Goal: Transaction & Acquisition: Download file/media

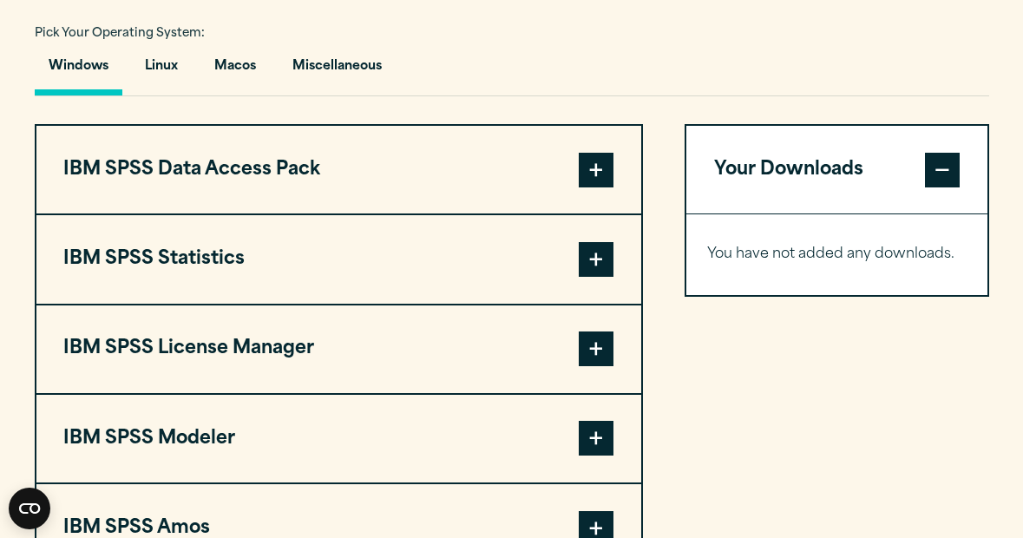
scroll to position [1281, 0]
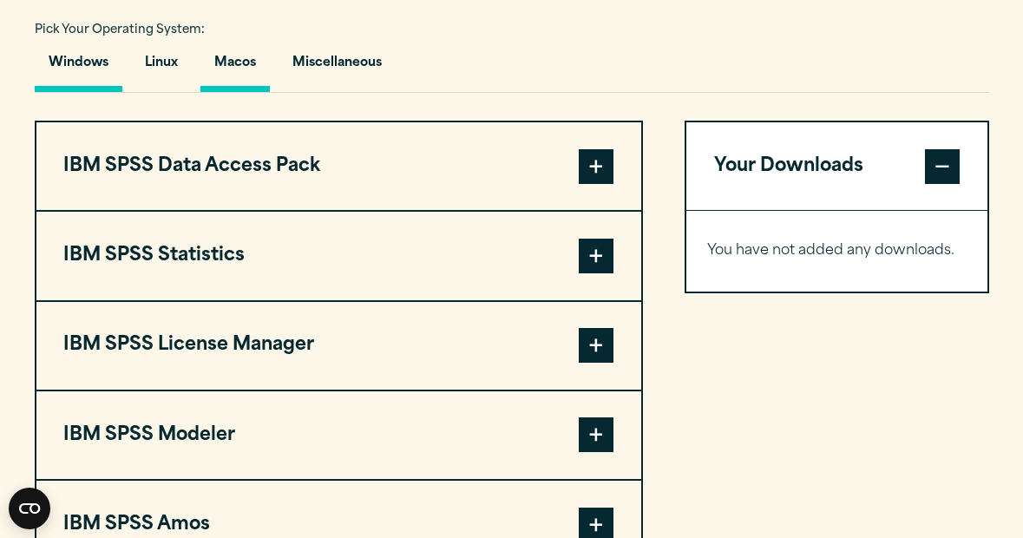
click at [231, 84] on button "Macos" at bounding box center [234, 67] width 69 height 49
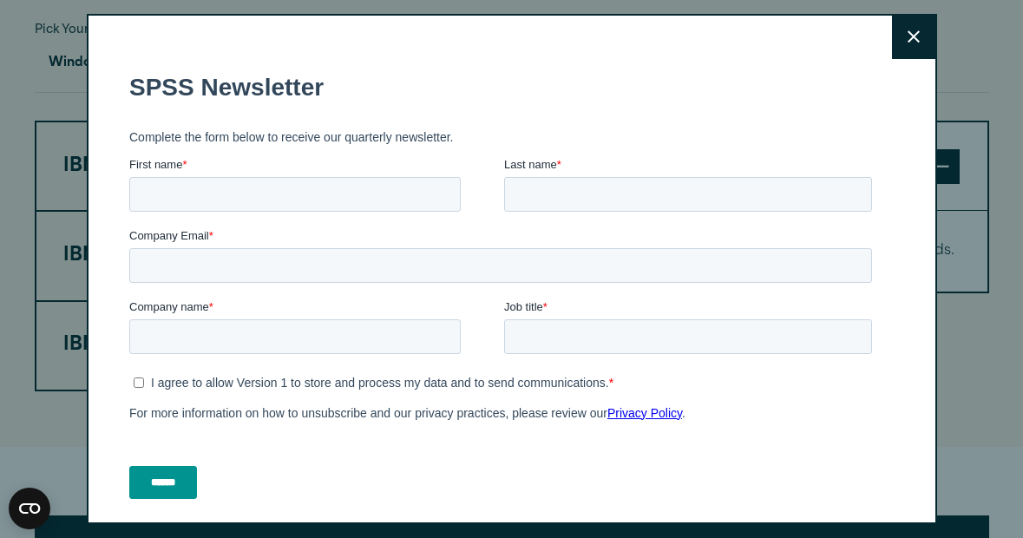
click at [897, 34] on button "Close" at bounding box center [913, 37] width 43 height 43
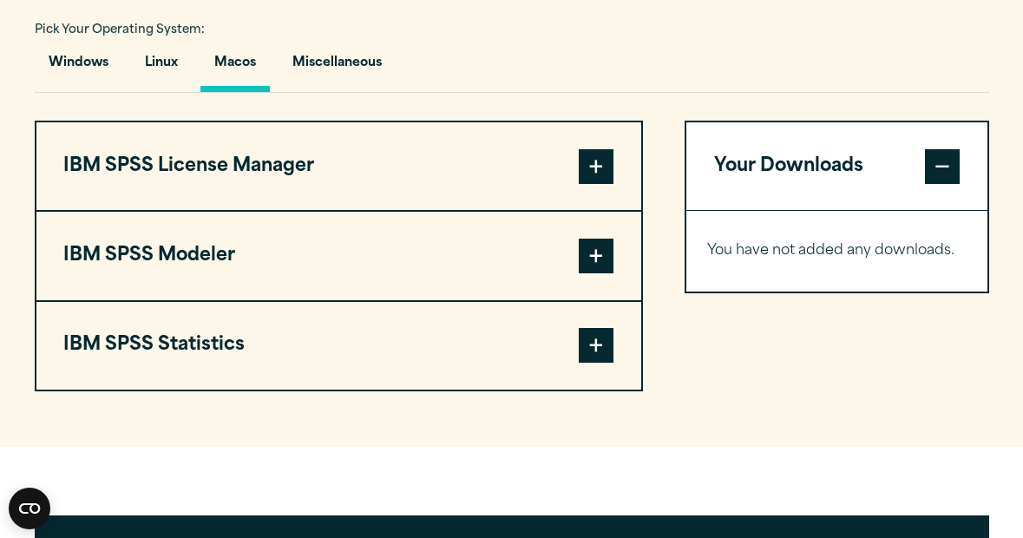
click at [353, 170] on button "IBM SPSS License Manager" at bounding box center [338, 166] width 605 height 88
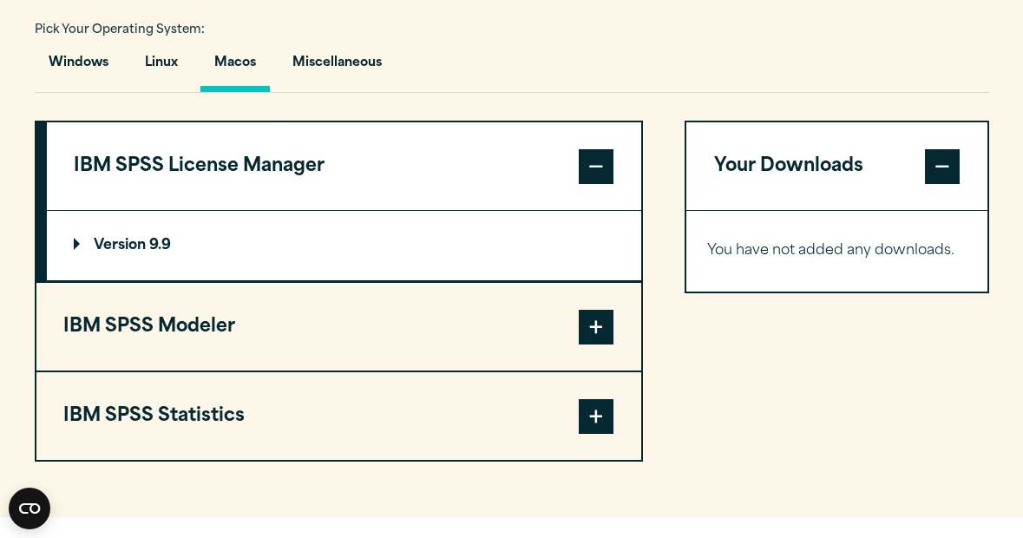
click at [175, 333] on button "IBM SPSS Modeler" at bounding box center [338, 327] width 605 height 88
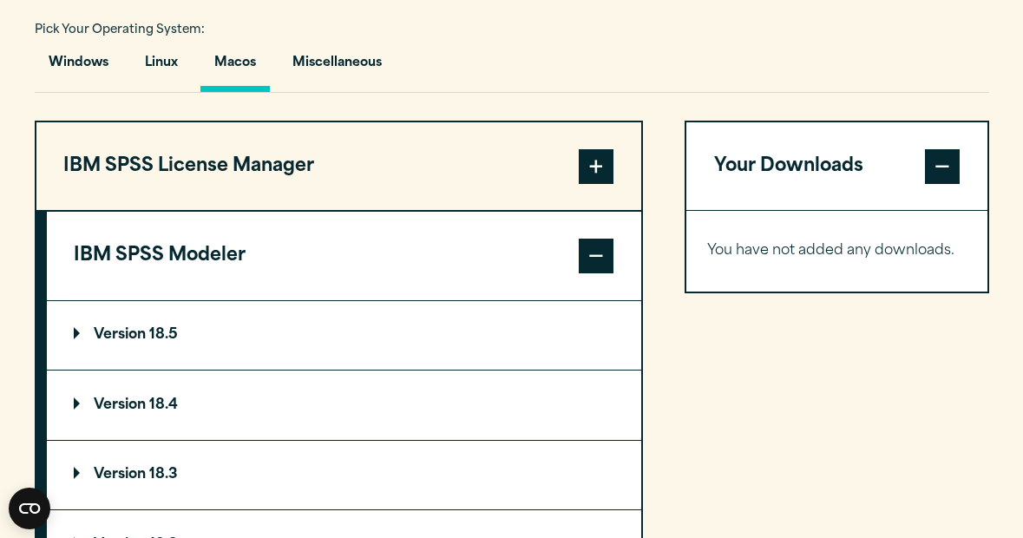
click at [160, 184] on button "IBM SPSS License Manager" at bounding box center [338, 166] width 605 height 88
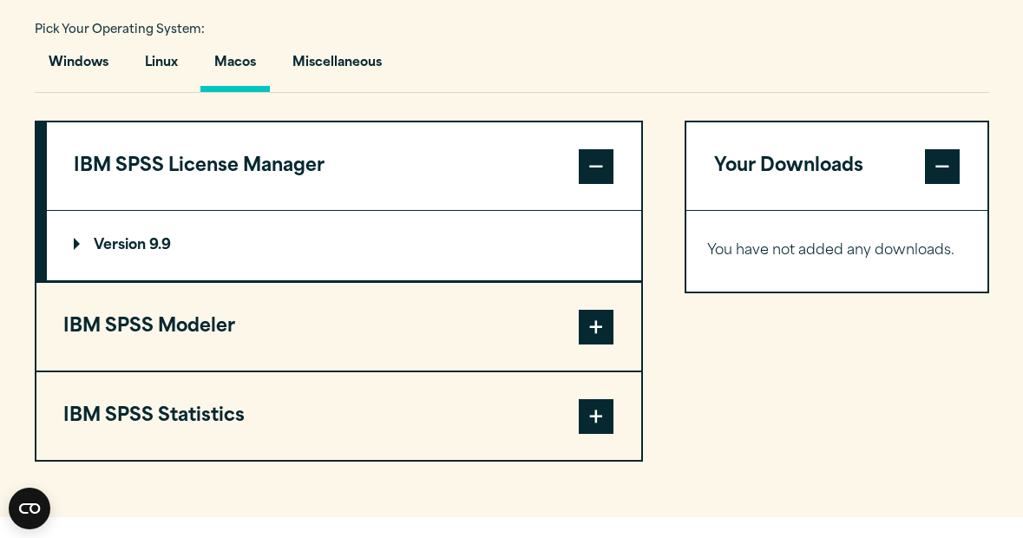
click at [190, 409] on button "IBM SPSS Statistics" at bounding box center [338, 416] width 605 height 88
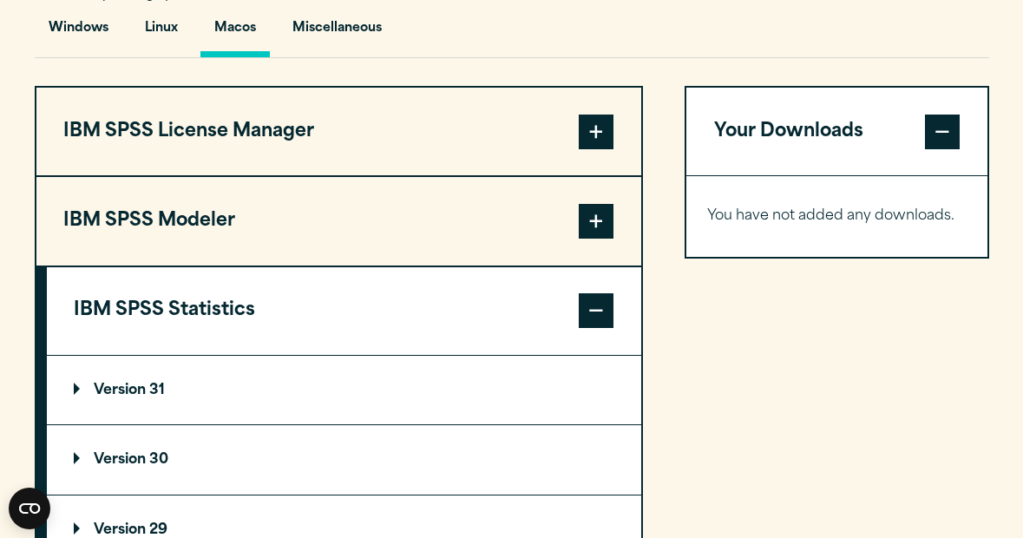
scroll to position [1285, 0]
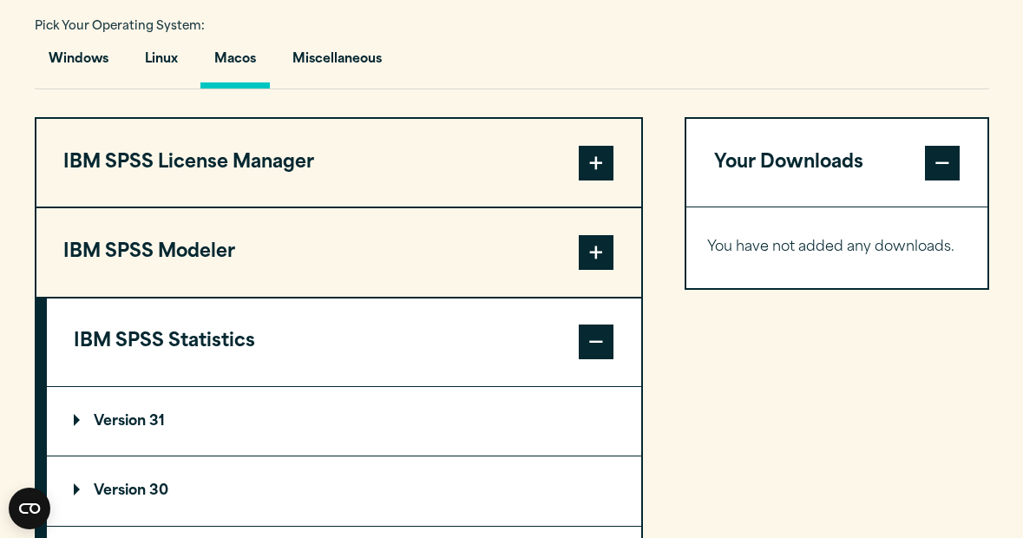
click at [78, 422] on summary "Version 31" at bounding box center [344, 421] width 594 height 69
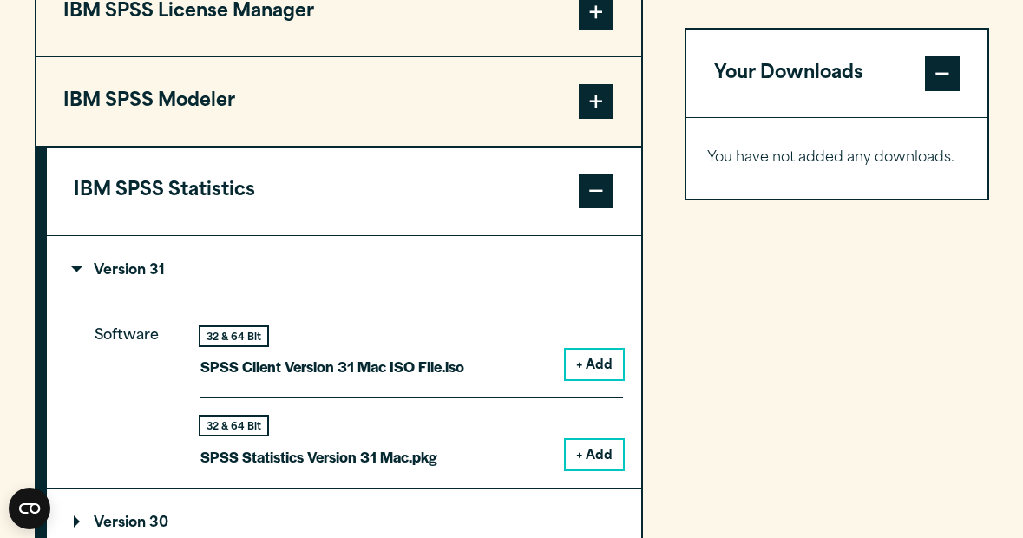
scroll to position [1440, 0]
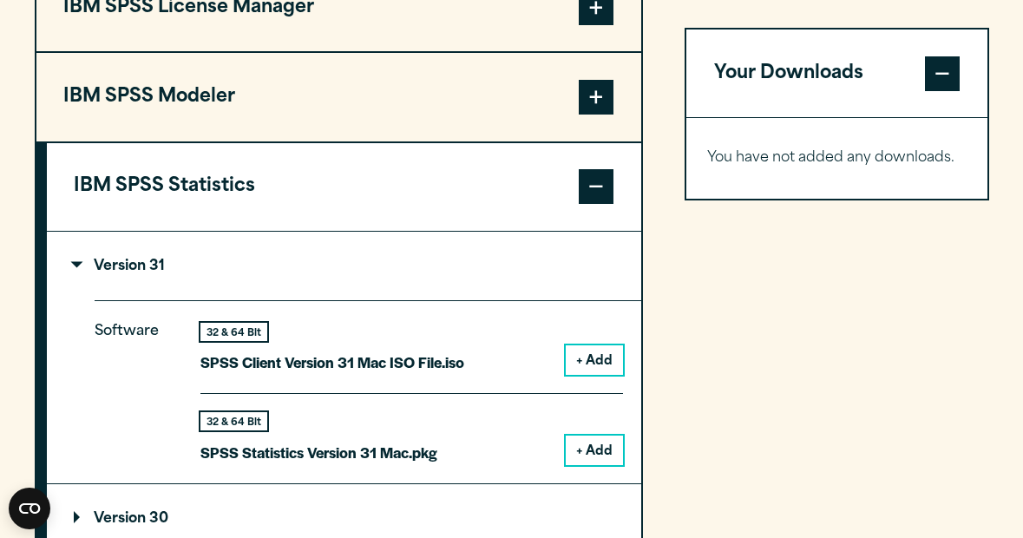
click at [599, 355] on button "+ Add" at bounding box center [594, 359] width 57 height 29
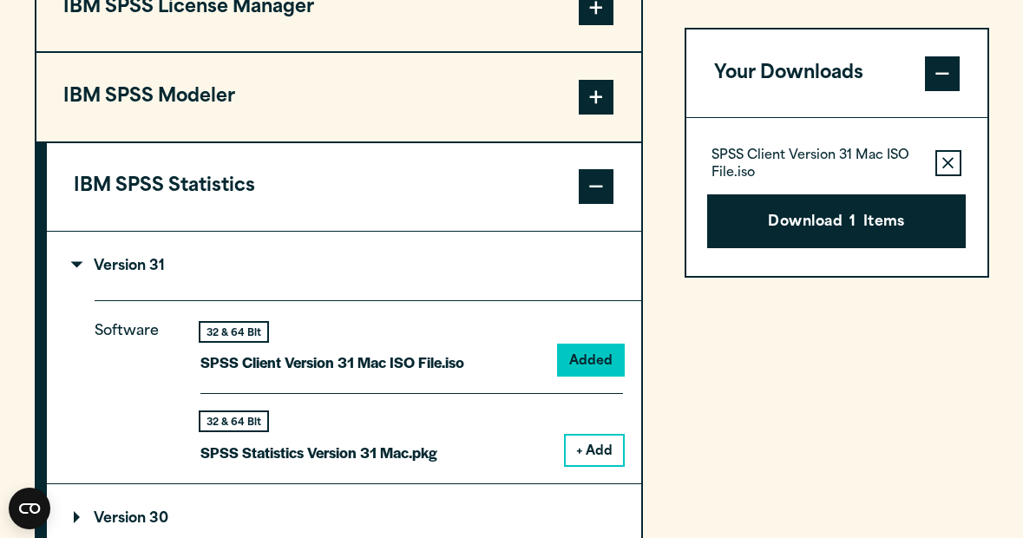
click at [588, 17] on span at bounding box center [596, 7] width 35 height 35
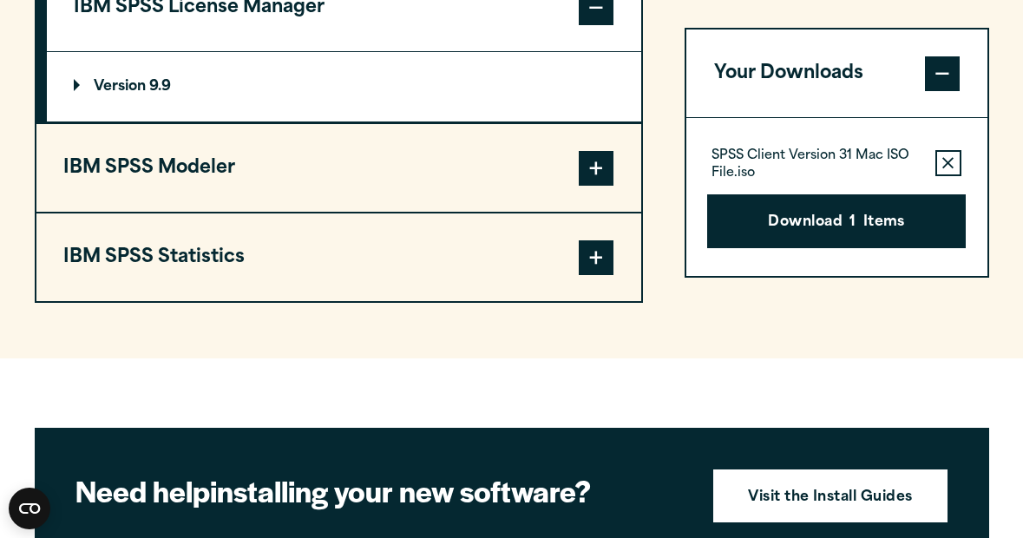
click at [171, 87] on p "Version 9.9" at bounding box center [122, 87] width 97 height 14
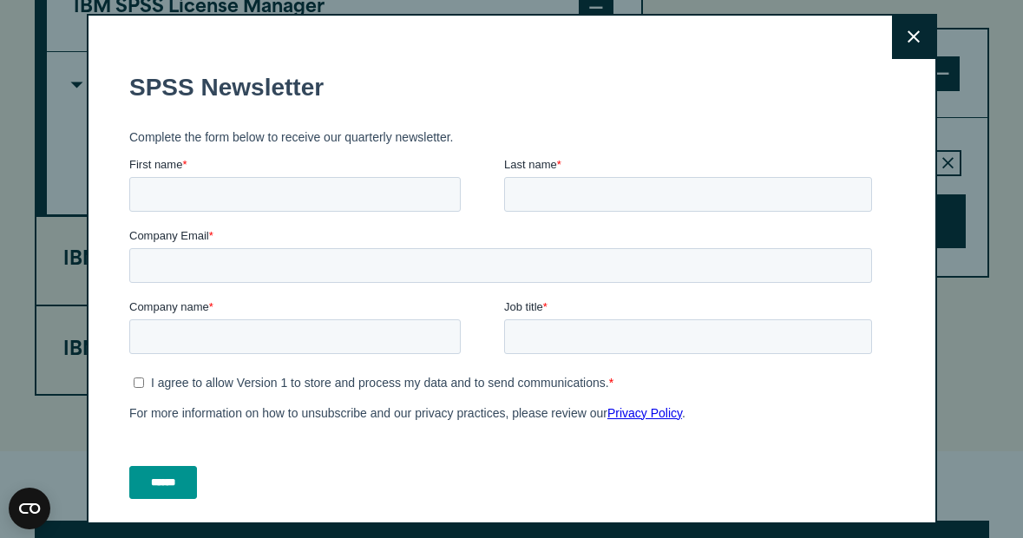
click at [918, 45] on button "Close" at bounding box center [913, 37] width 43 height 43
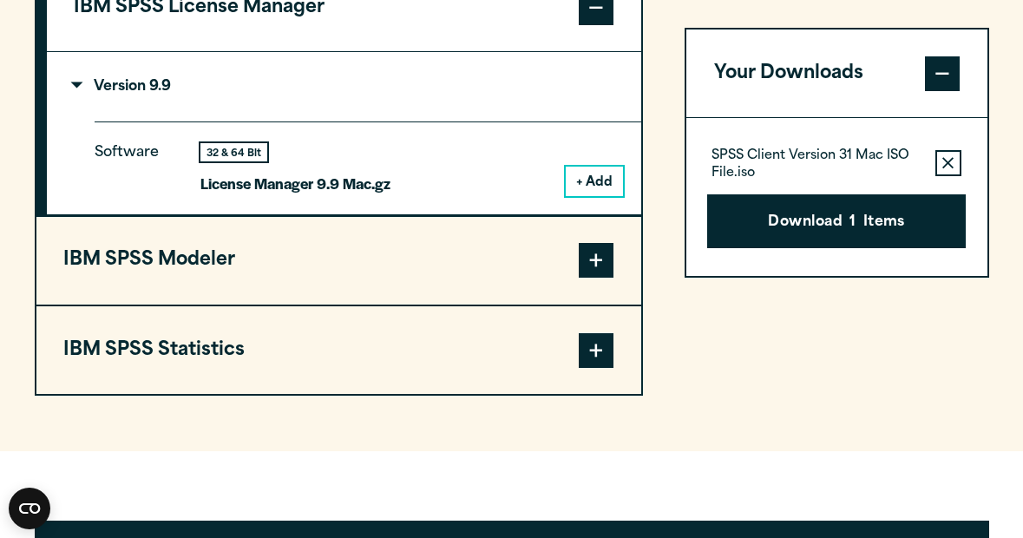
click at [610, 175] on button "+ Add" at bounding box center [594, 181] width 57 height 29
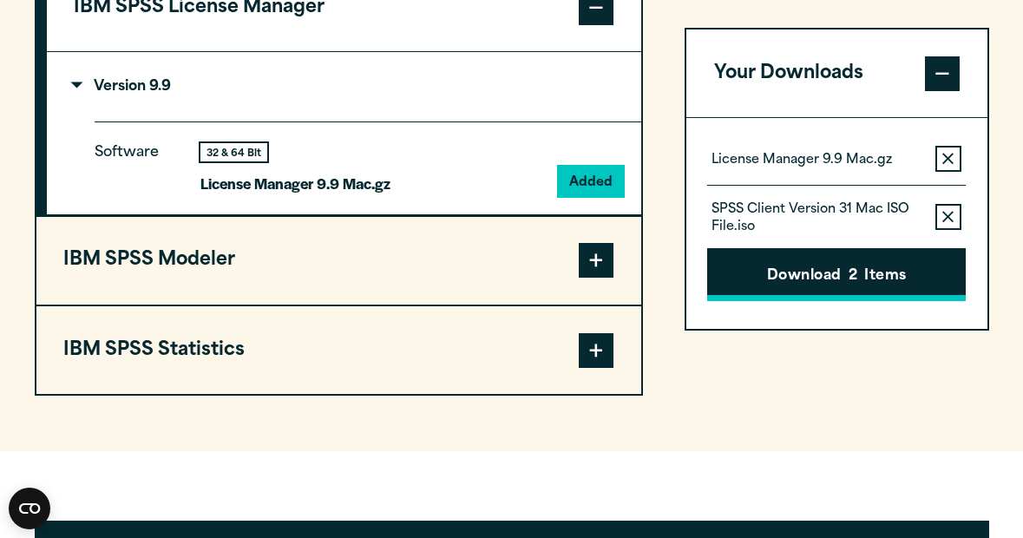
click at [789, 278] on button "Download 2 Items" at bounding box center [836, 274] width 258 height 54
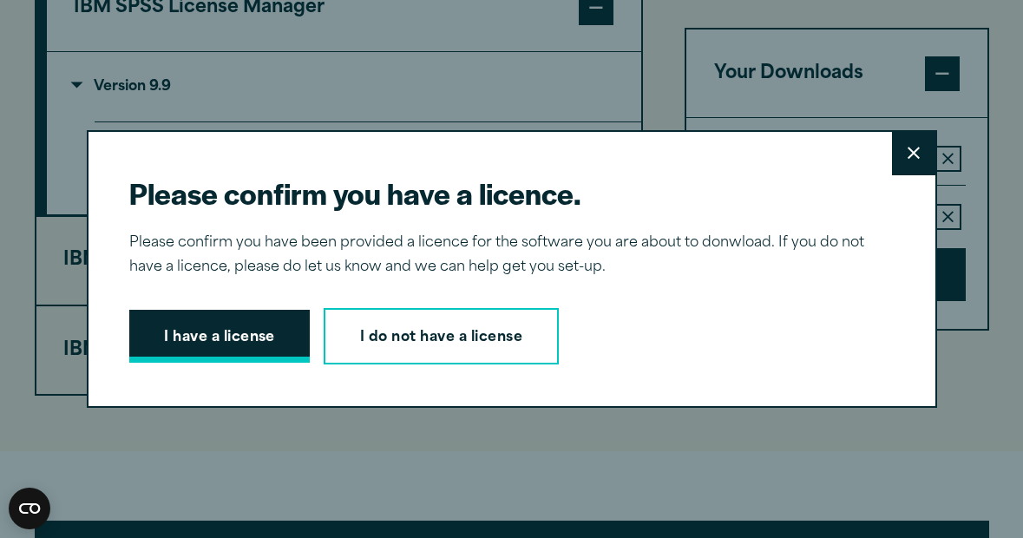
click at [225, 324] on button "I have a license" at bounding box center [219, 337] width 180 height 54
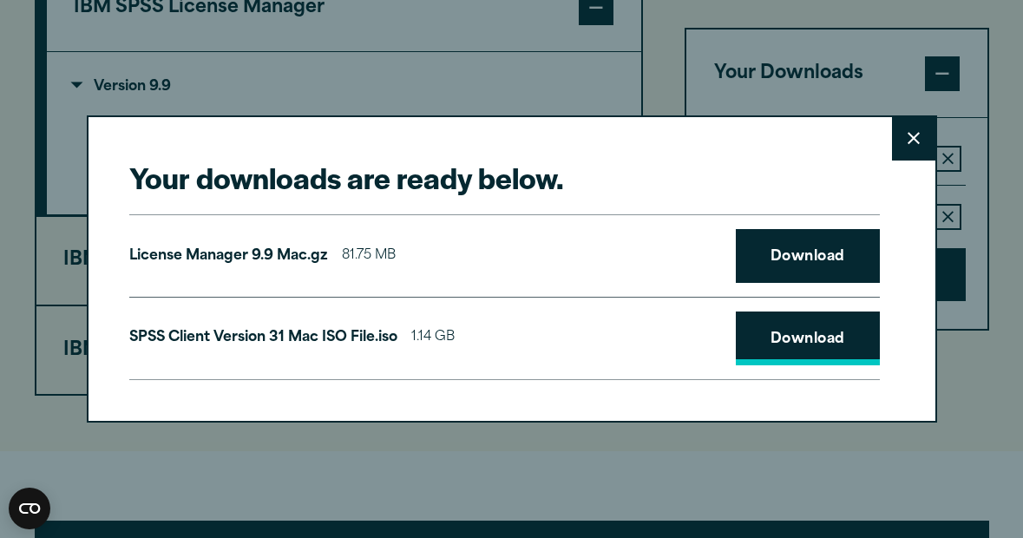
click at [803, 335] on link "Download" at bounding box center [808, 338] width 144 height 54
click at [835, 270] on link "Download" at bounding box center [808, 256] width 144 height 54
click at [900, 138] on button "Close" at bounding box center [913, 138] width 43 height 43
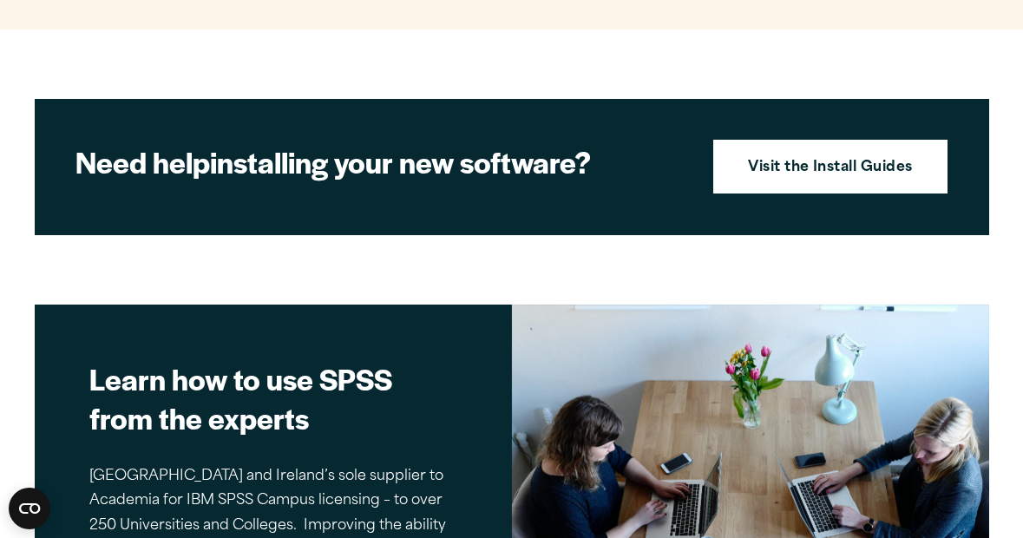
scroll to position [1862, 0]
